Goal: Communication & Community: Answer question/provide support

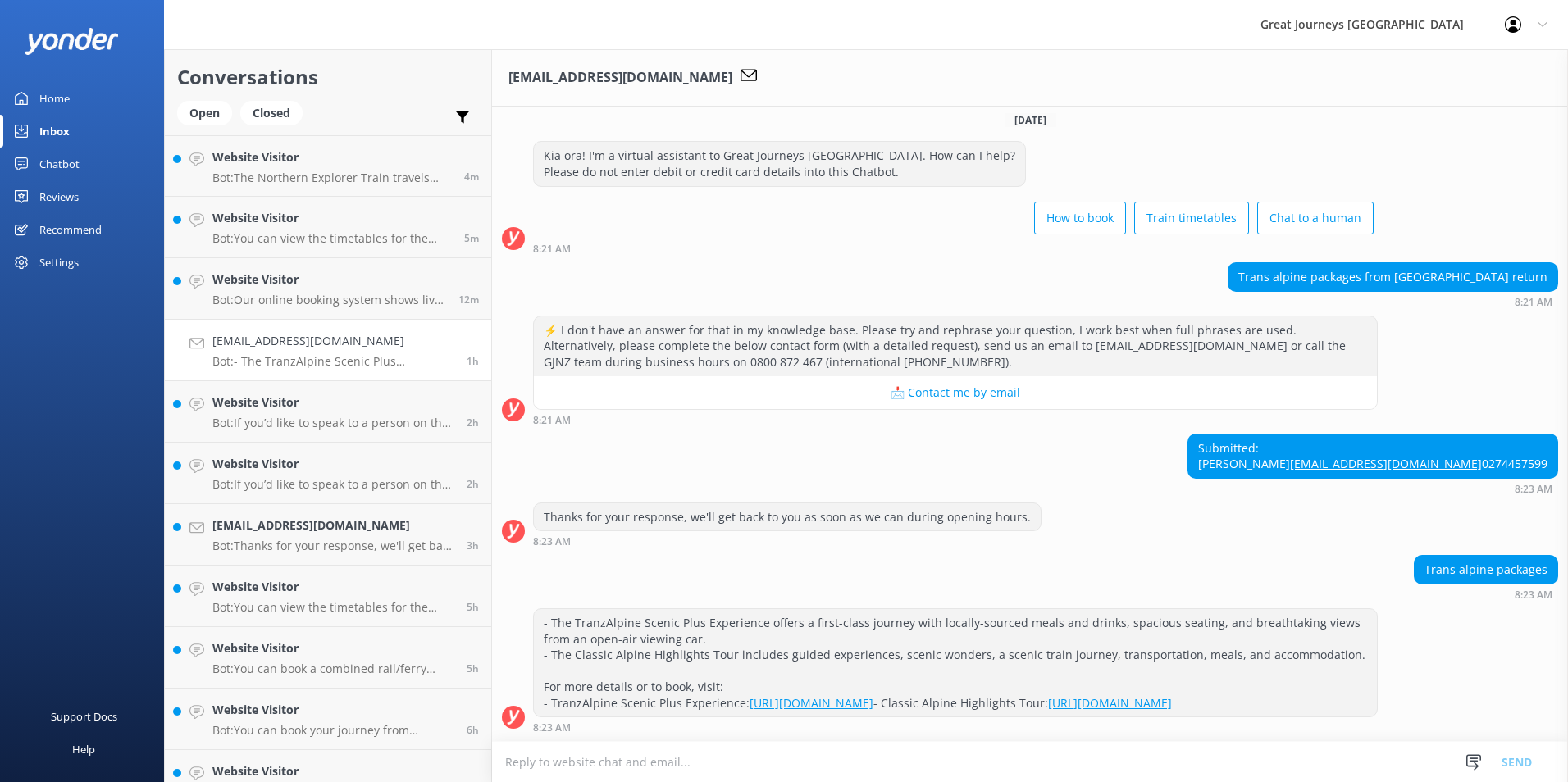
scroll to position [57, 0]
click at [638, 769] on textarea at bounding box center [1030, 763] width 1076 height 40
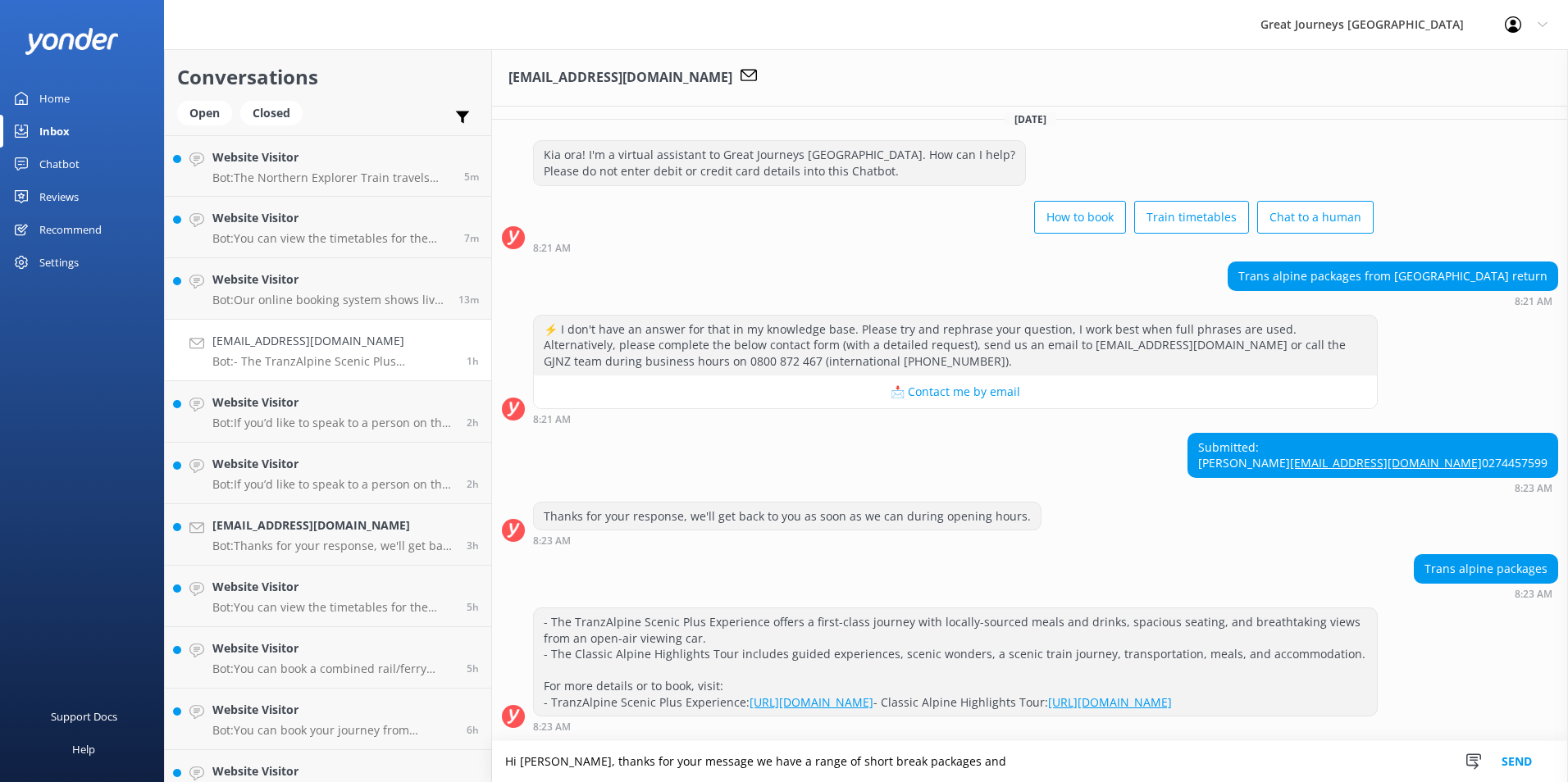
click at [960, 766] on textarea "Hi [PERSON_NAME], thanks for your message we have a range of short break packag…" at bounding box center [1030, 762] width 1076 height 41
click at [1353, 766] on textarea "Hi [PERSON_NAME], thanks for your message we have a range of short break packag…" at bounding box center [1030, 762] width 1076 height 41
paste textarea "[URL][DOMAIN_NAME]"
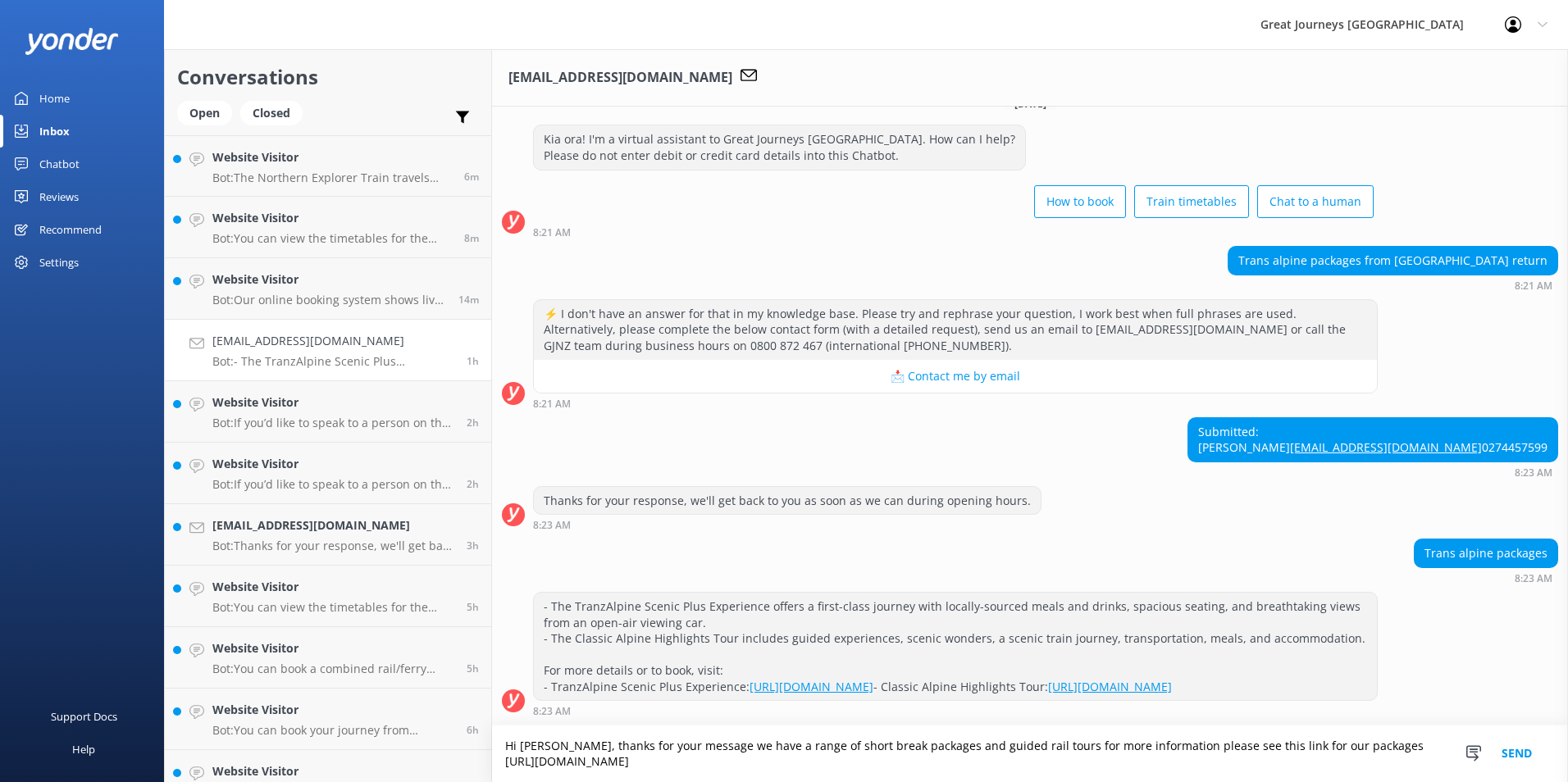
scroll to position [73, 0]
drag, startPoint x: 850, startPoint y: 762, endPoint x: 869, endPoint y: 774, distance: 22.5
click at [850, 763] on textarea "Hi [PERSON_NAME], thanks for your message we have a range of short break packag…" at bounding box center [1030, 754] width 1076 height 57
click at [945, 761] on textarea "Hi [PERSON_NAME], thanks for your message we have a range of short break packag…" at bounding box center [1030, 754] width 1076 height 57
click at [1016, 744] on textarea "Hi [PERSON_NAME], thanks for your message we have a range of short break packag…" at bounding box center [1030, 754] width 1076 height 57
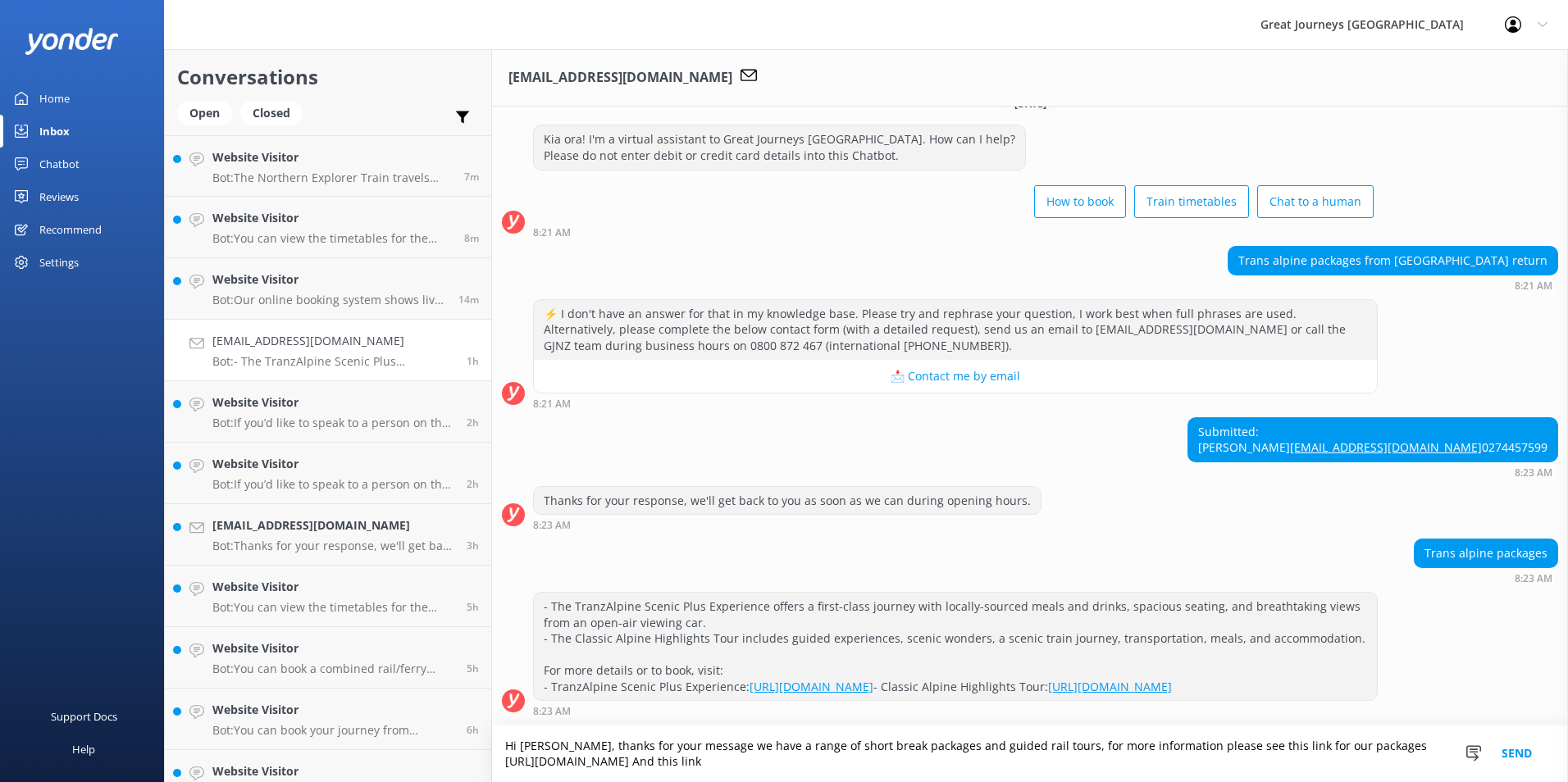
click at [1227, 766] on textarea "Hi [PERSON_NAME], thanks for your message we have a range of short break packag…" at bounding box center [1030, 754] width 1076 height 57
click at [845, 761] on textarea "Hi [PERSON_NAME], thanks for your message we have a range of short break packag…" at bounding box center [1030, 754] width 1076 height 57
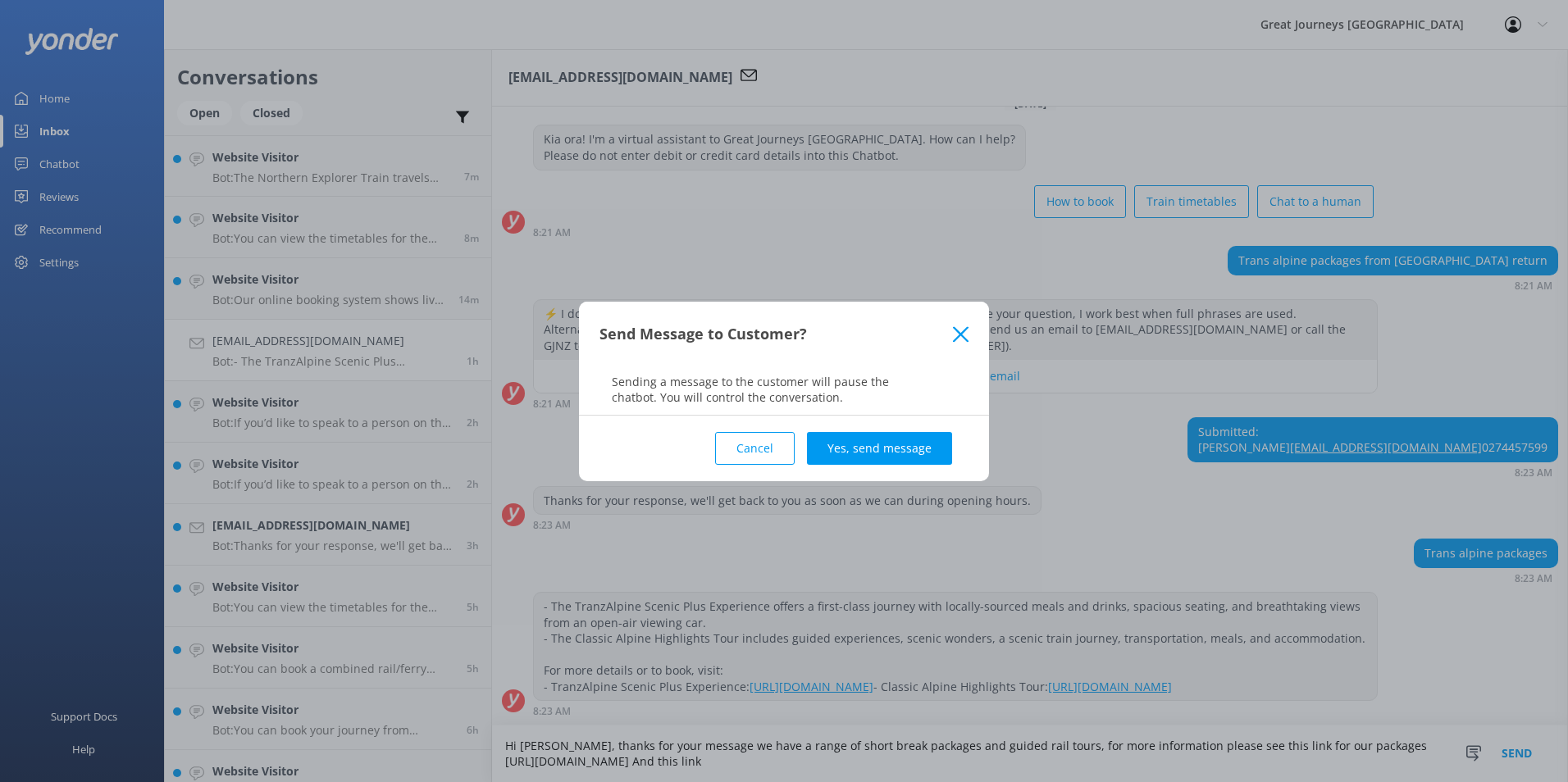
click at [962, 332] on use at bounding box center [961, 334] width 15 height 15
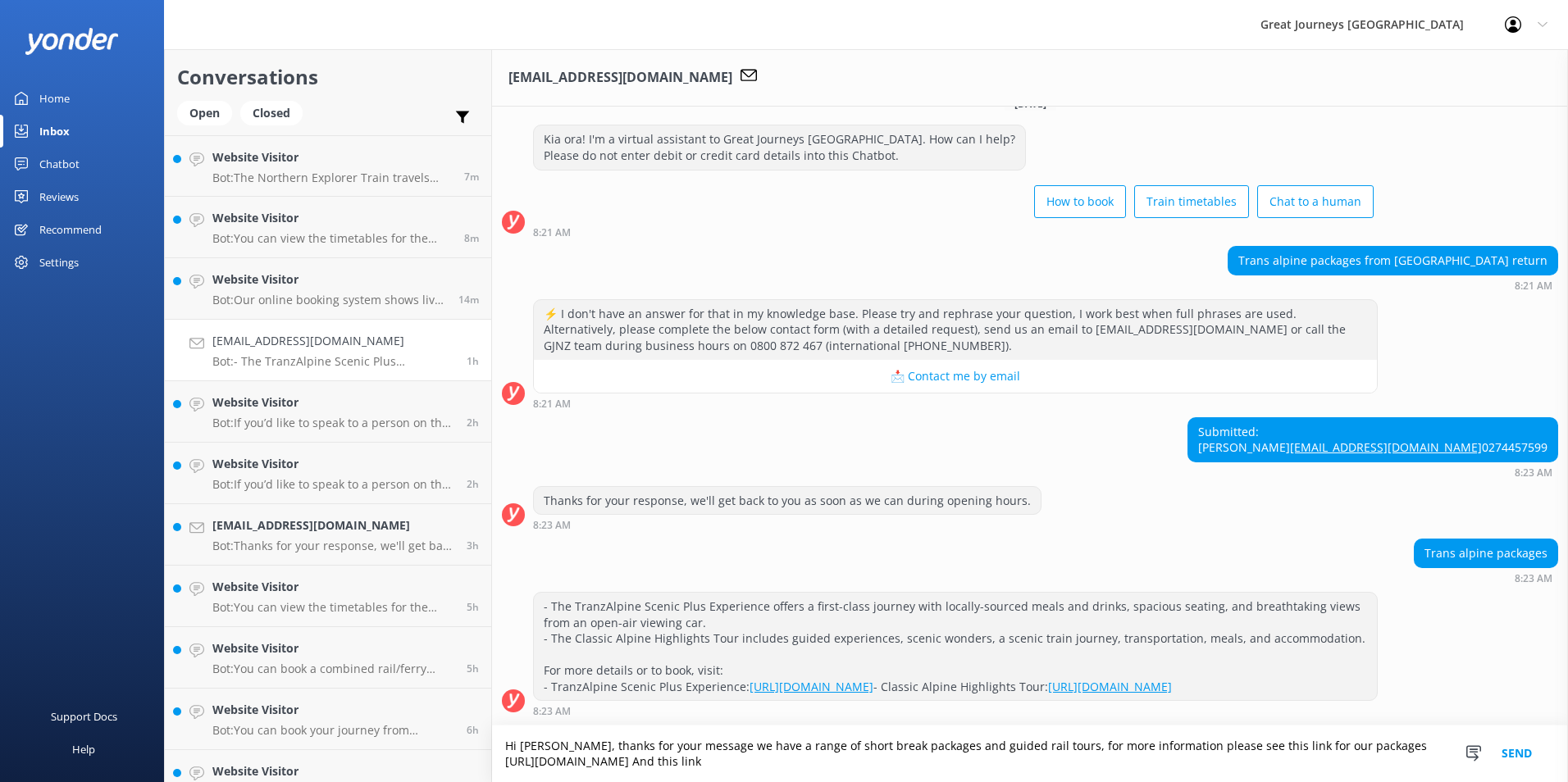
click at [926, 766] on textarea "Hi [PERSON_NAME], thanks for your message we have a range of short break packag…" at bounding box center [1030, 754] width 1076 height 57
click at [1067, 764] on textarea "Hi [PERSON_NAME], thanks for your message we have a range of short break packag…" at bounding box center [1030, 754] width 1076 height 57
paste textarea "[URL][DOMAIN_NAME]"
type textarea "Hi [PERSON_NAME], thanks for your message we have a range of short break packag…"
click at [1511, 750] on button "Send" at bounding box center [1517, 754] width 62 height 57
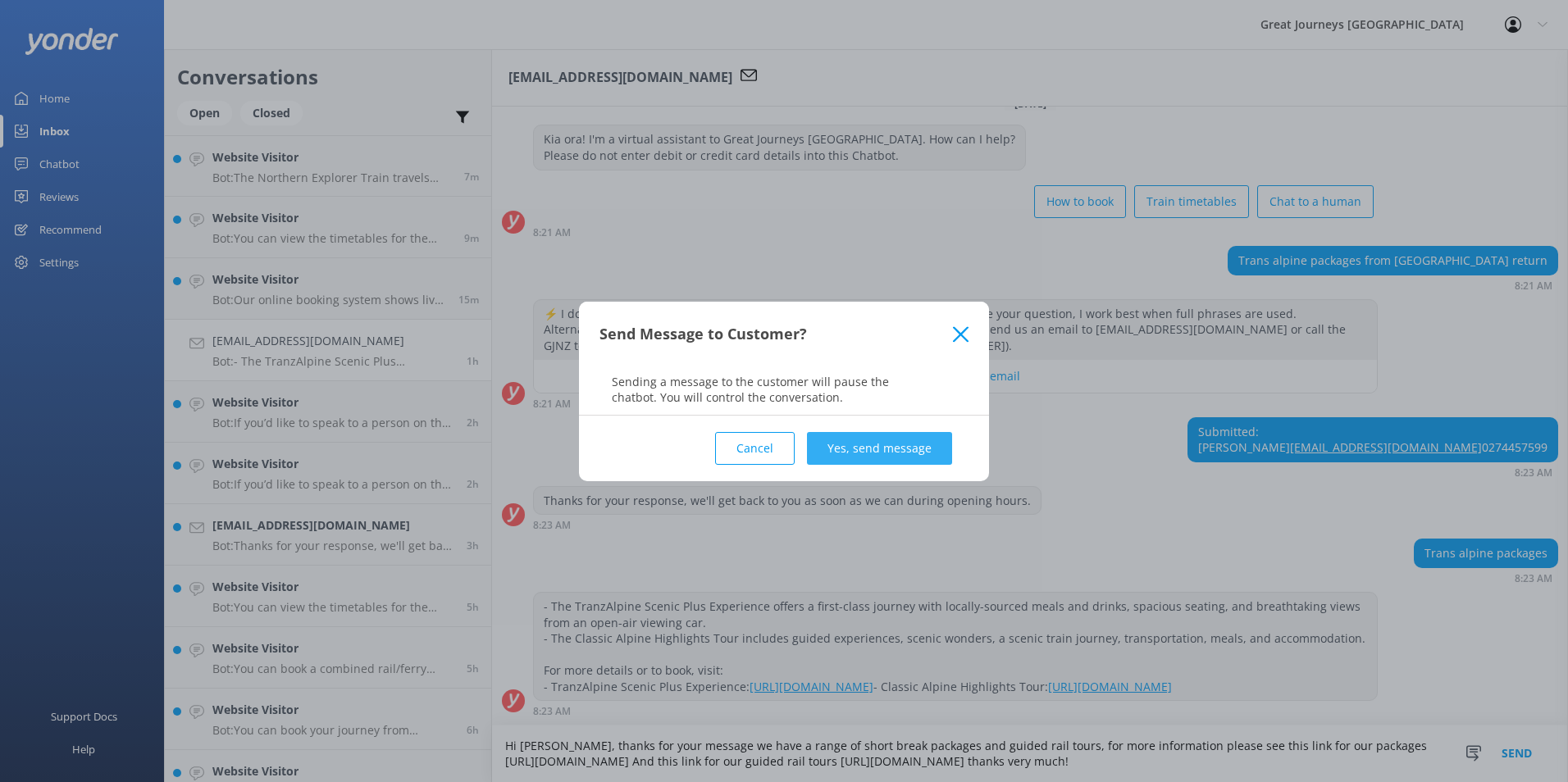
click at [851, 456] on button "Yes, send message" at bounding box center [879, 448] width 145 height 33
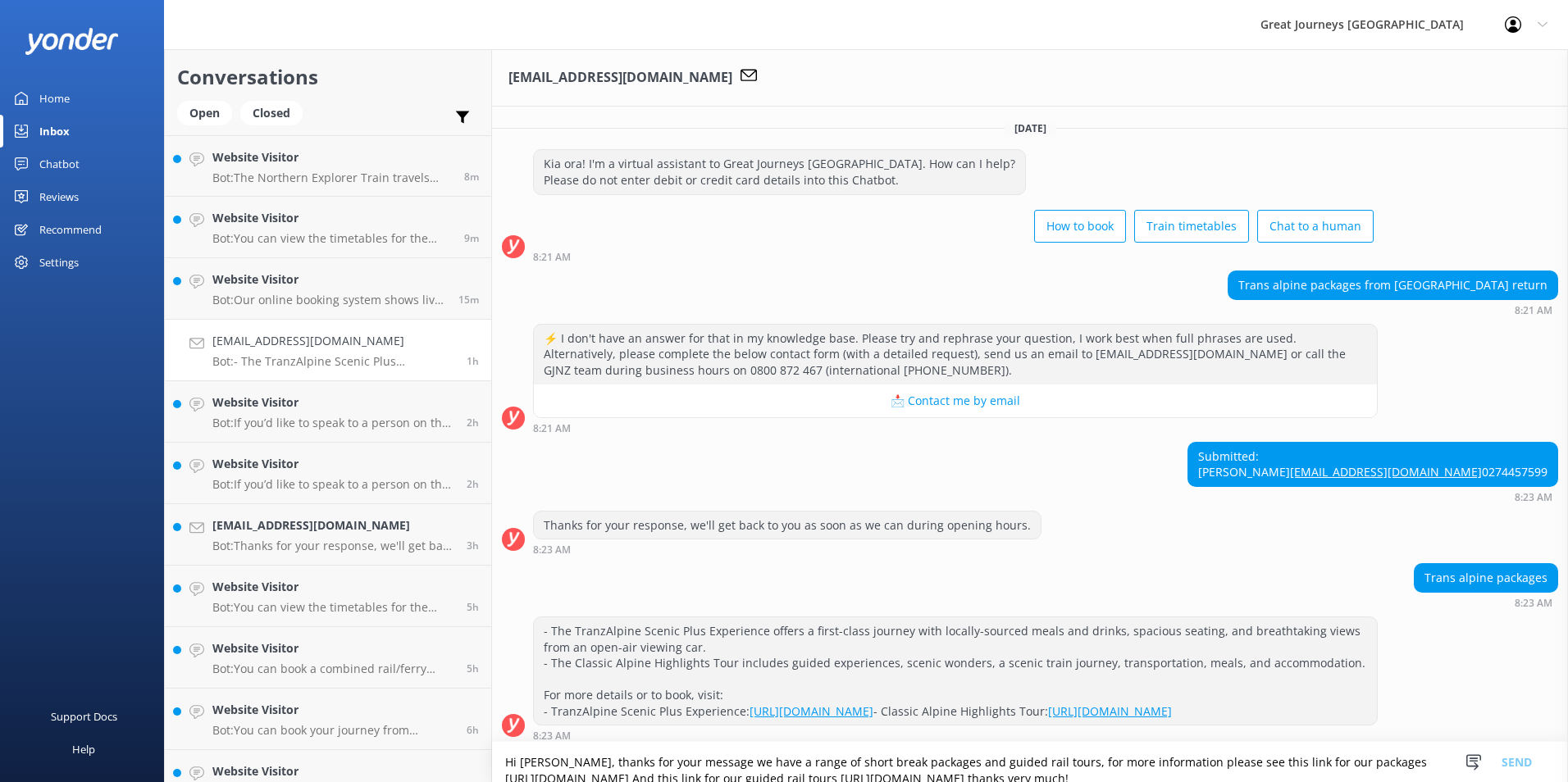
scroll to position [195, 0]
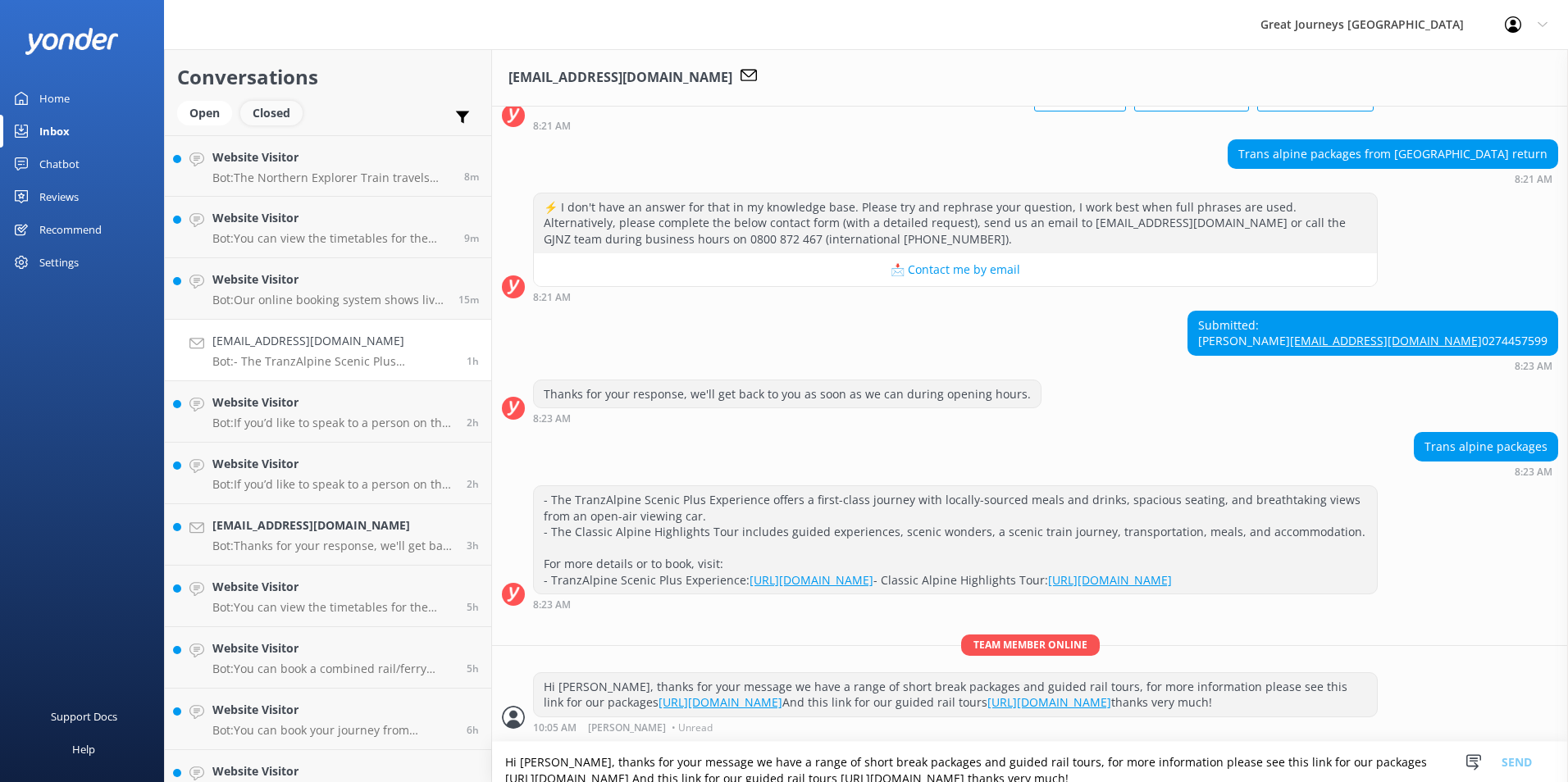
click at [291, 116] on div "Closed" at bounding box center [271, 114] width 63 height 25
